Goal: Communication & Community: Ask a question

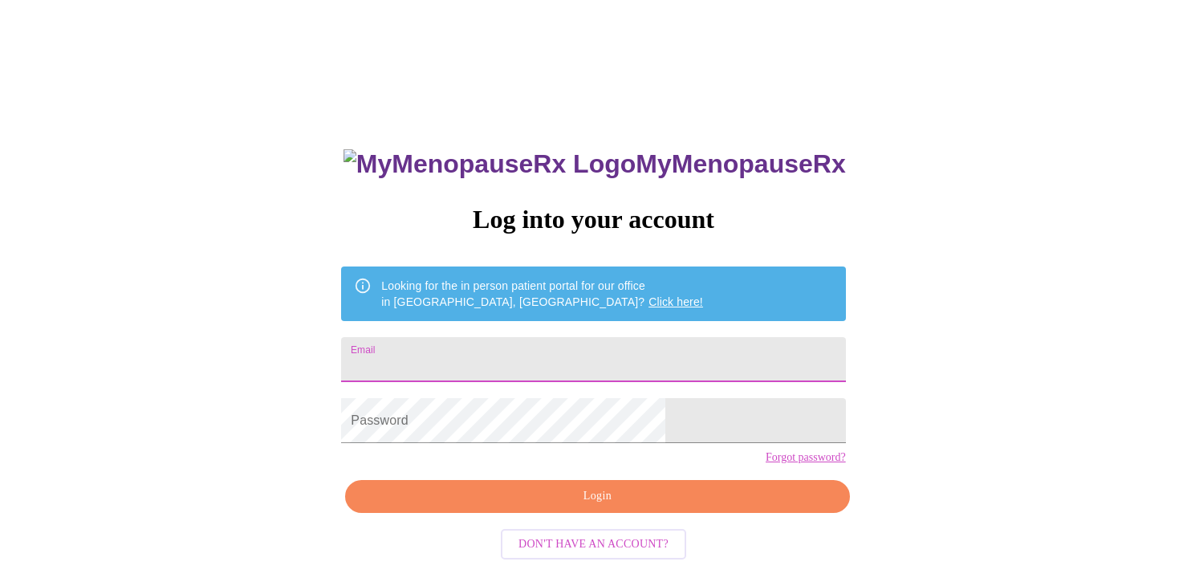
click at [491, 360] on input "Email" at bounding box center [593, 359] width 504 height 45
type input "[EMAIL_ADDRESS][DOMAIN_NAME]"
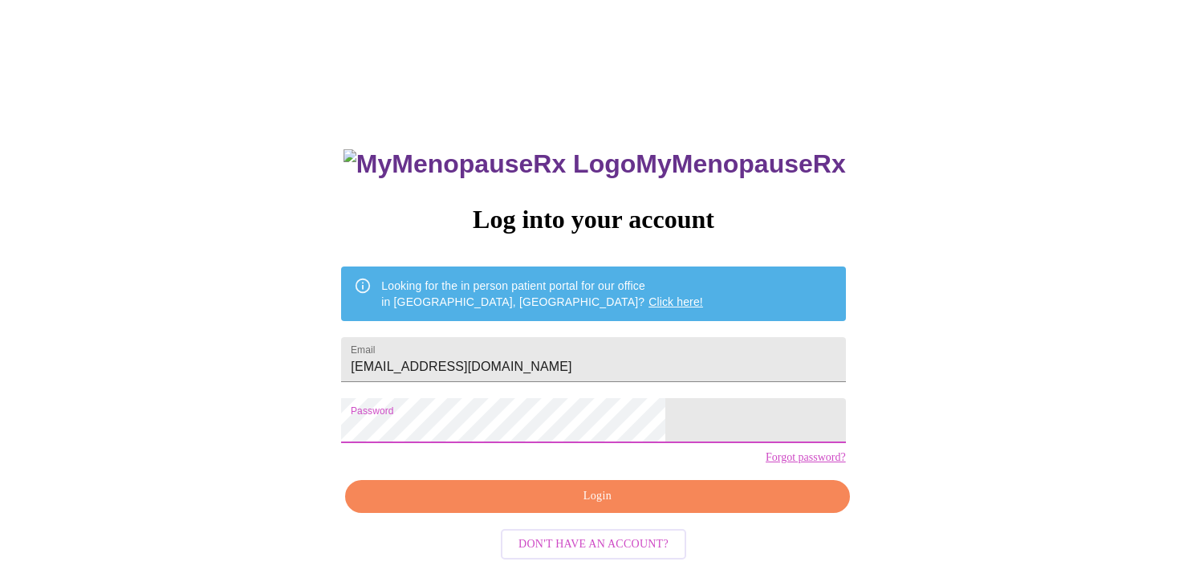
click at [547, 507] on span "Login" at bounding box center [597, 497] width 467 height 20
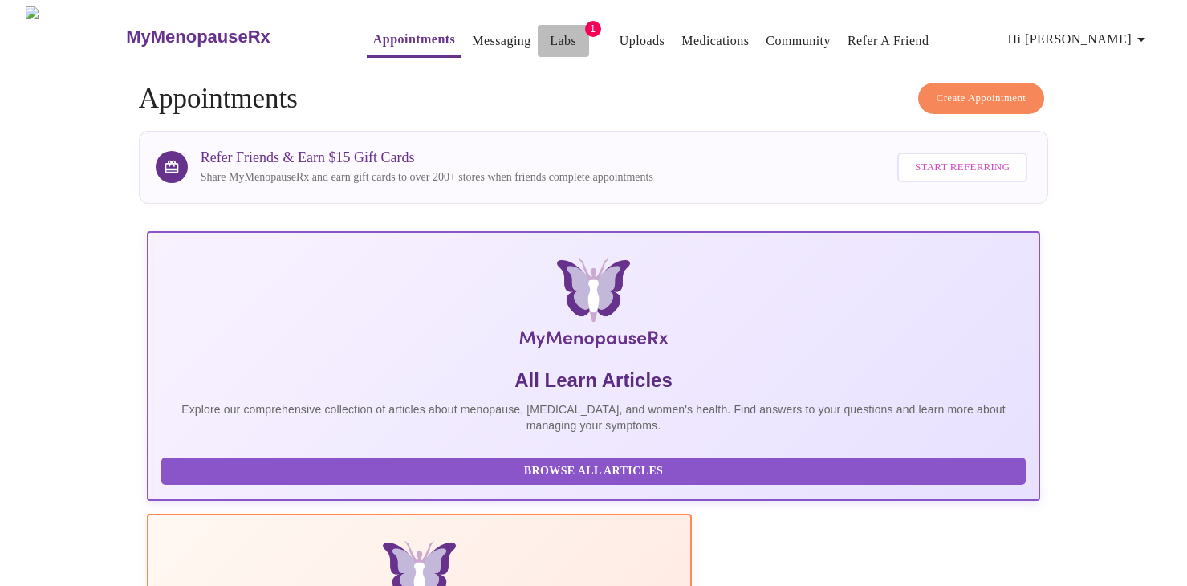
click at [550, 37] on link "Labs" at bounding box center [563, 41] width 26 height 22
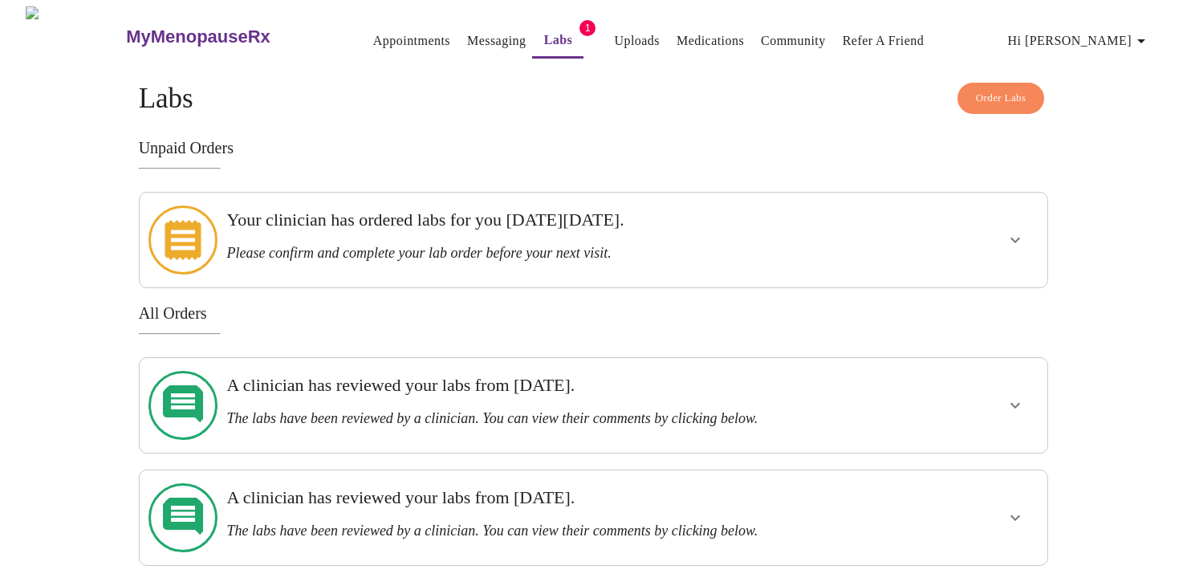
click at [497, 230] on h3 "Your clinician has ordered labs for you [DATE][DATE]." at bounding box center [550, 220] width 646 height 21
click at [1008, 237] on icon "show more" at bounding box center [1015, 239] width 19 height 19
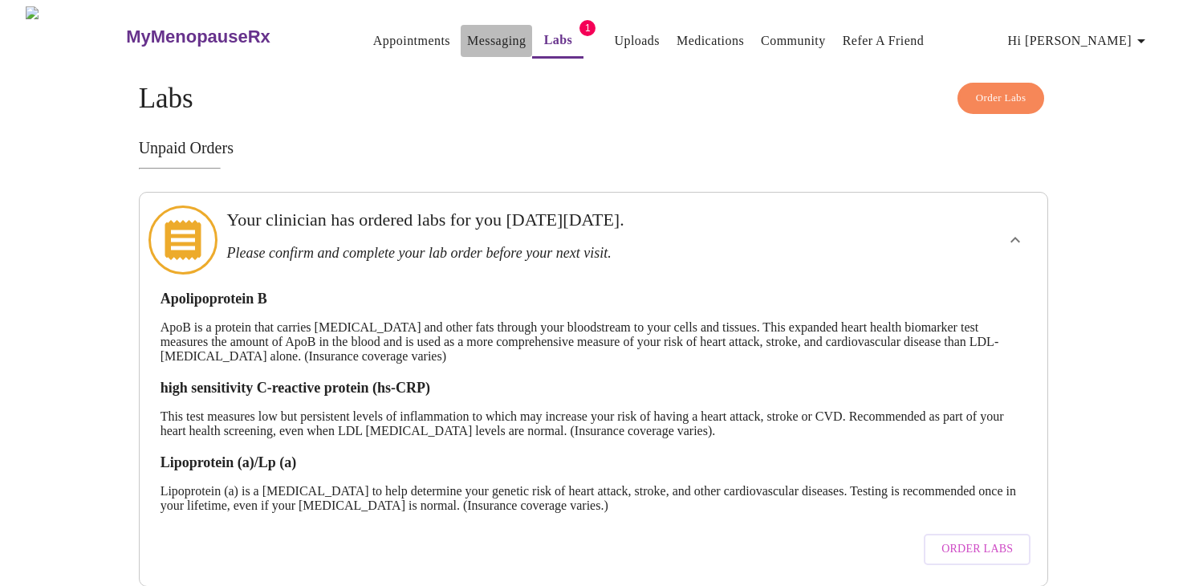
click at [477, 31] on link "Messaging" at bounding box center [496, 41] width 59 height 22
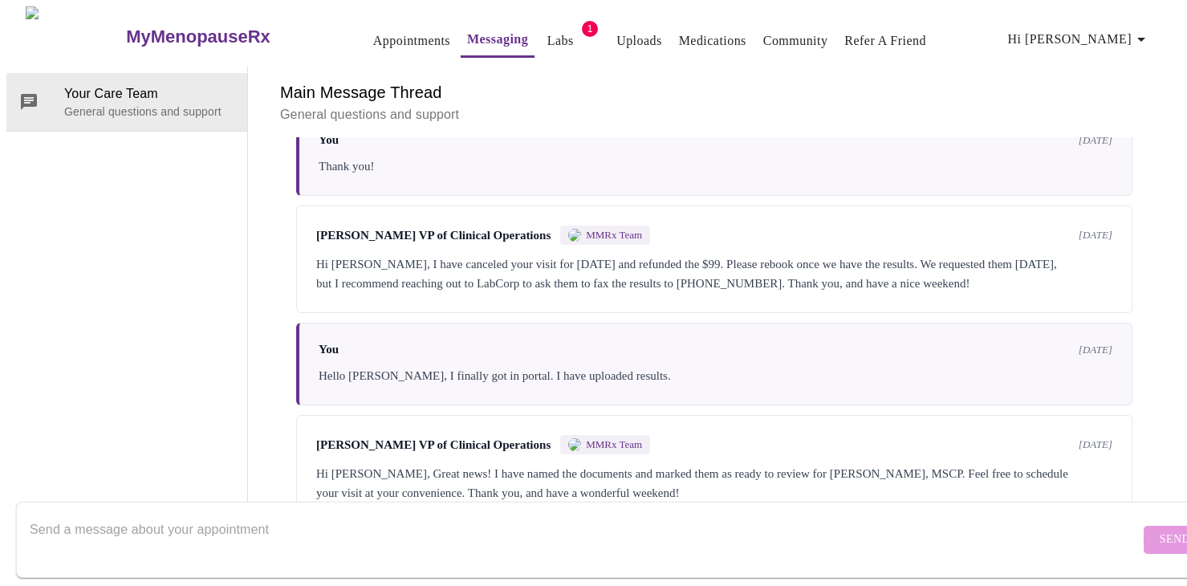
scroll to position [2592, 0]
click at [383, 519] on textarea "Send a message about your appointment" at bounding box center [585, 539] width 1110 height 51
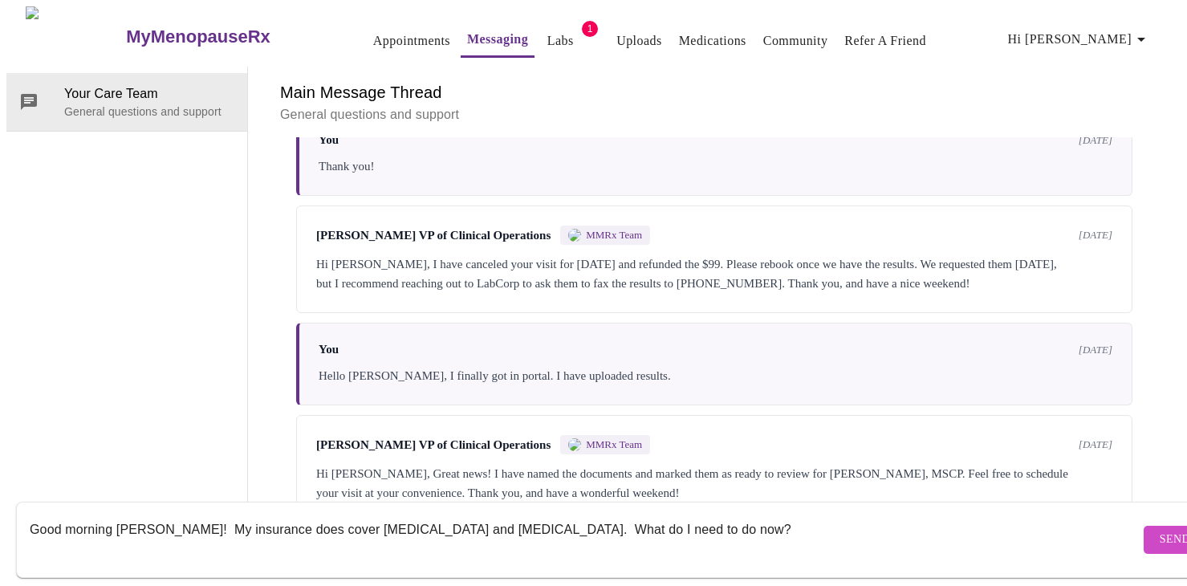
type textarea "Good morning [PERSON_NAME]! My insurance does cover [MEDICAL_DATA] and [MEDICAL…"
click at [1144, 526] on button "Send" at bounding box center [1175, 540] width 63 height 28
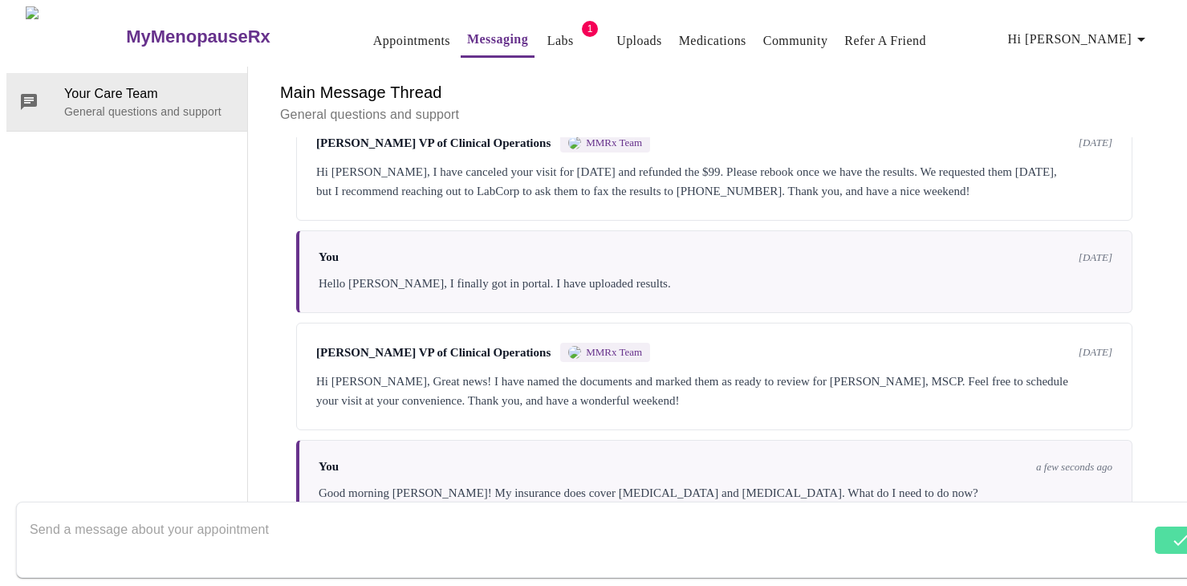
scroll to position [2688, 0]
